Goal: Task Accomplishment & Management: Manage account settings

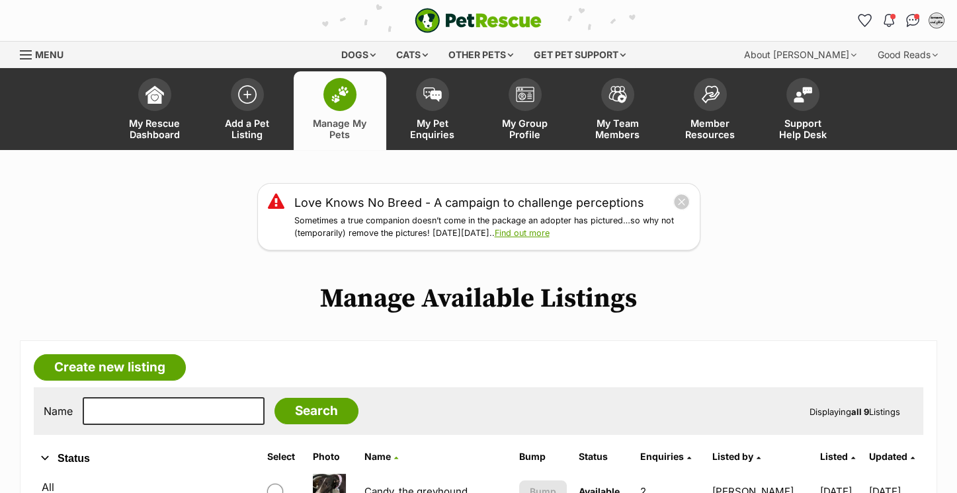
click at [360, 122] on span "Manage My Pets" at bounding box center [340, 129] width 60 height 22
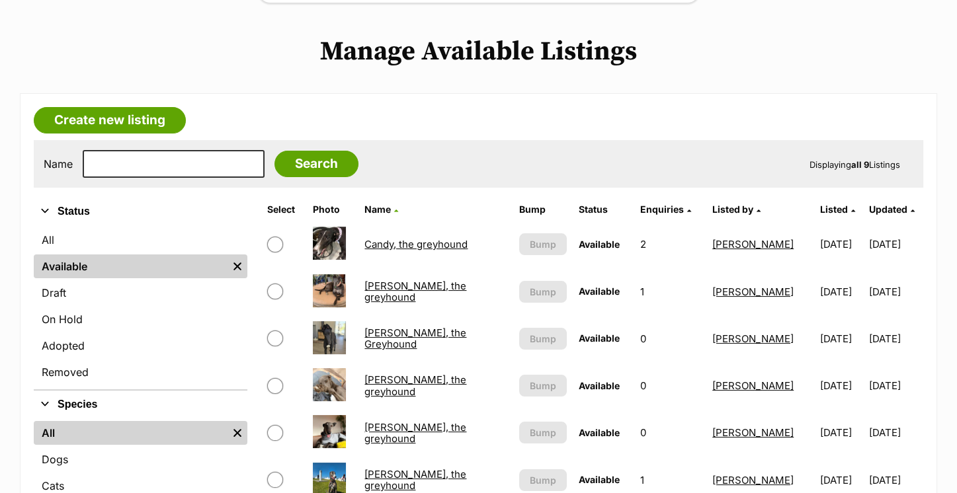
scroll to position [276, 0]
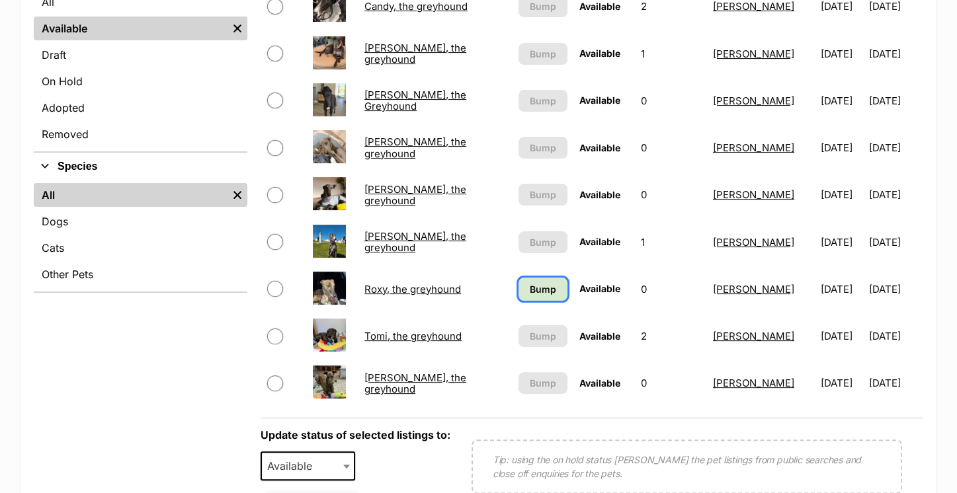
click at [540, 288] on span "Bump" at bounding box center [543, 289] width 26 height 14
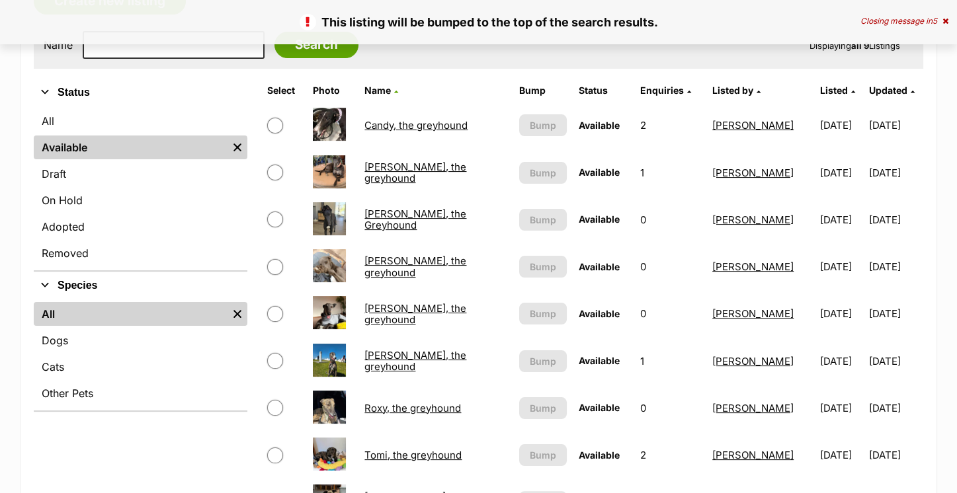
scroll to position [635, 0]
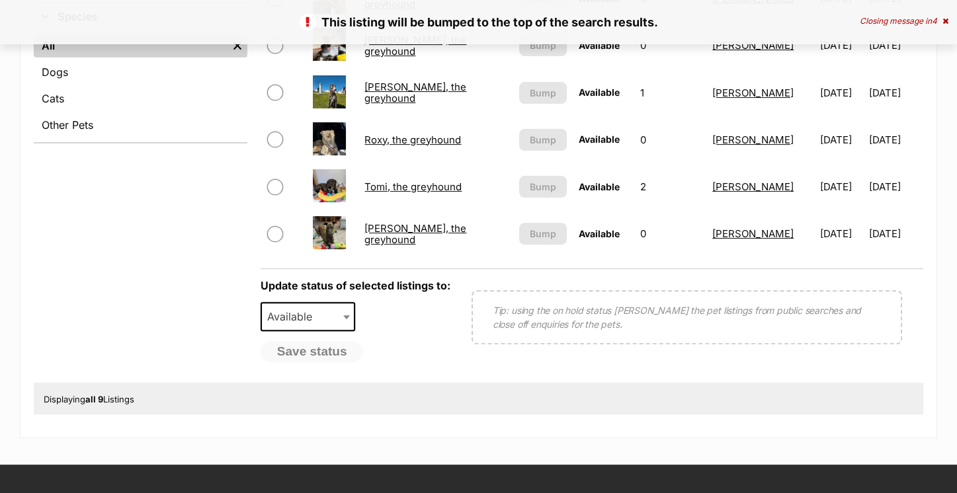
click at [419, 149] on td "Roxy, the greyhound" at bounding box center [435, 140] width 153 height 46
click at [417, 143] on link "Roxy, the greyhound" at bounding box center [412, 140] width 97 height 13
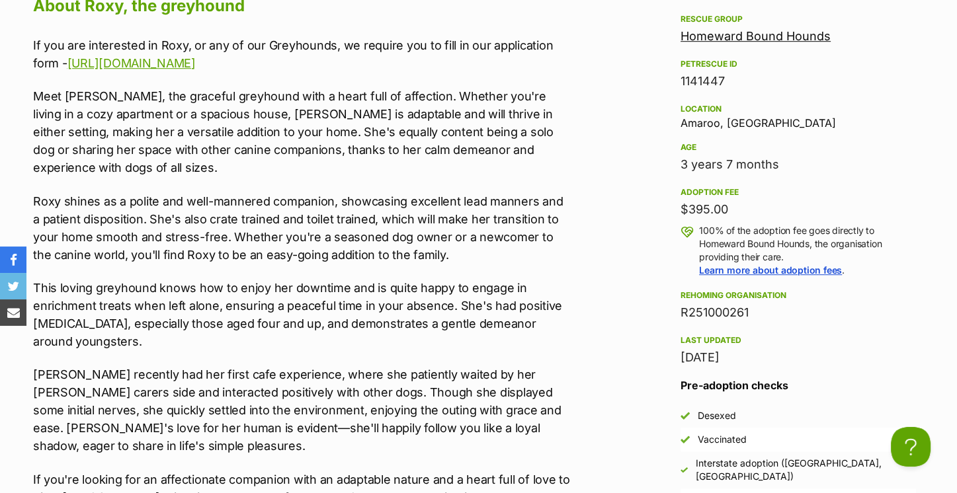
scroll to position [1208, 0]
